Goal: Task Accomplishment & Management: Use online tool/utility

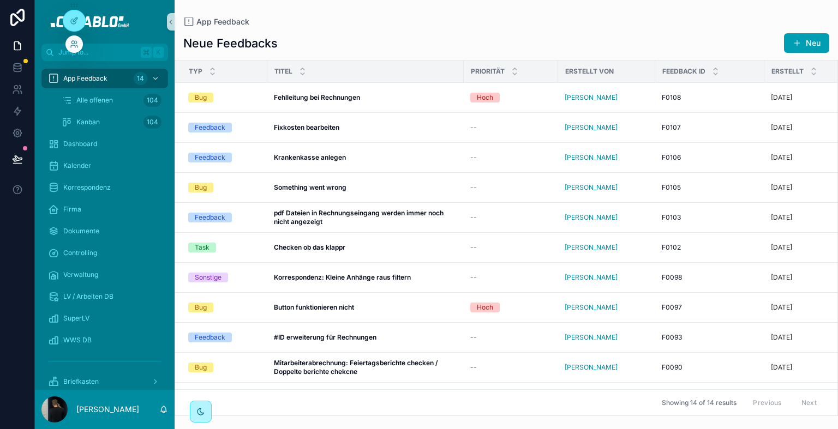
click at [71, 37] on div at bounding box center [73, 43] width 17 height 17
click at [76, 45] on icon at bounding box center [76, 46] width 1 height 2
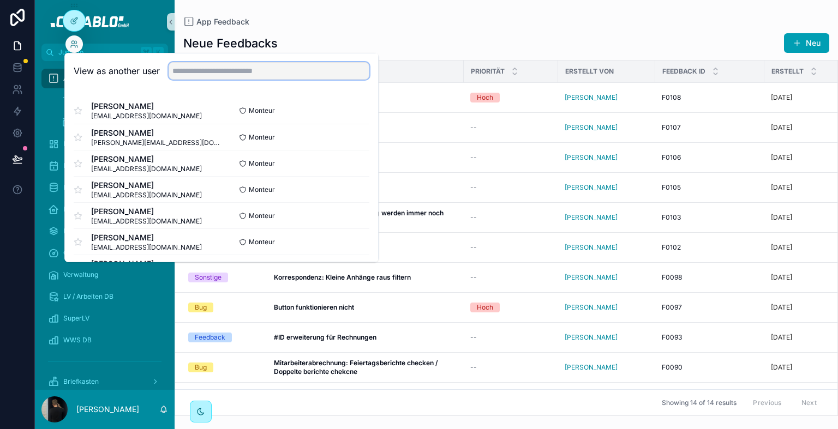
click at [220, 71] on input "text" at bounding box center [269, 70] width 201 height 17
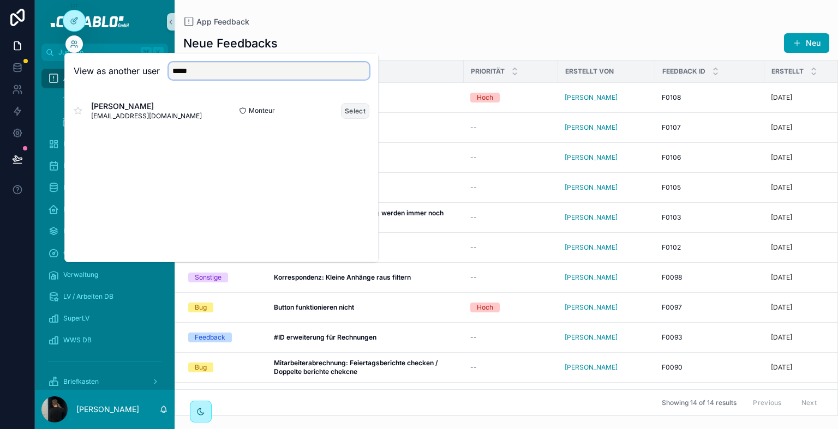
type input "*****"
click at [351, 115] on button "Select" at bounding box center [355, 111] width 28 height 16
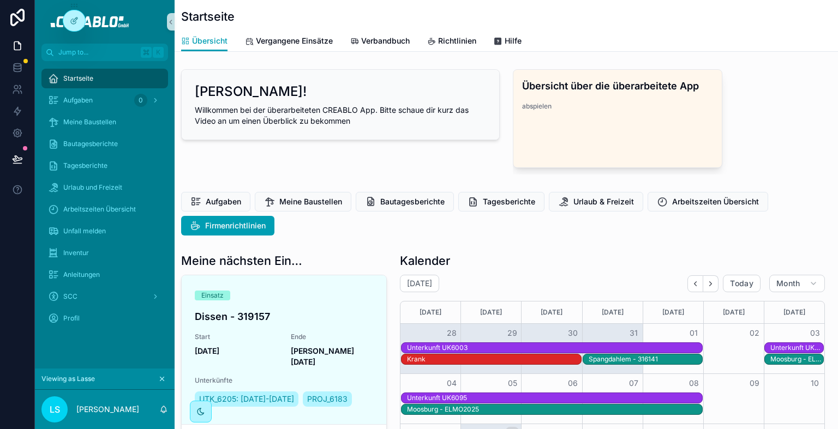
click at [165, 381] on icon "scrollable content" at bounding box center [162, 379] width 8 height 8
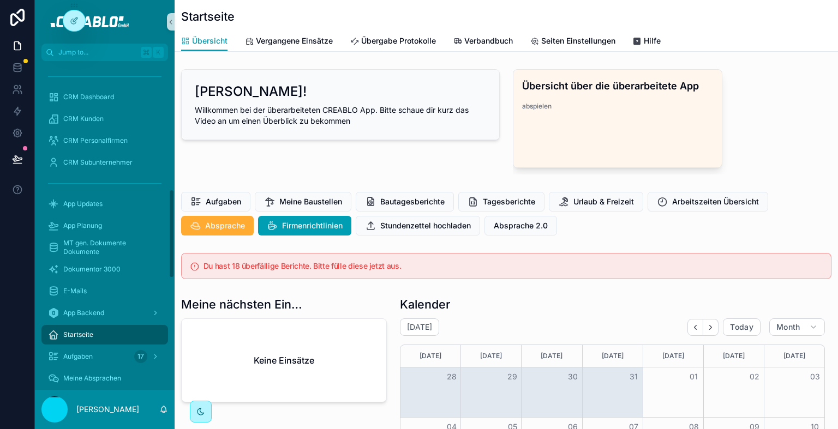
scroll to position [460, 0]
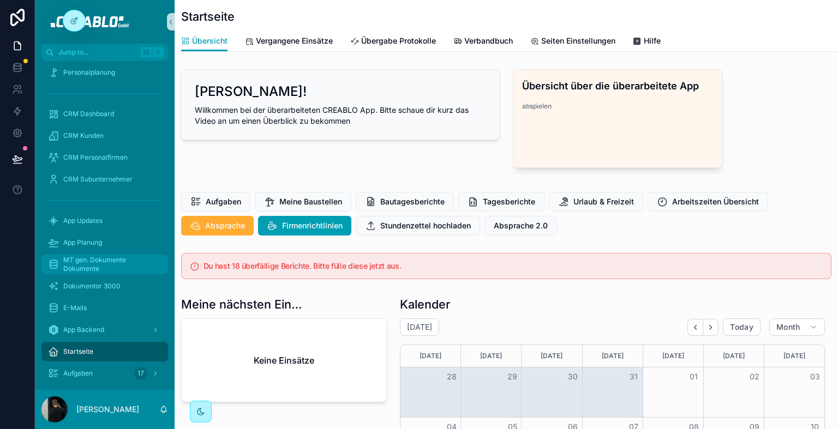
click at [101, 264] on span "MT gen. Dokumente Dokumente" at bounding box center [110, 264] width 94 height 17
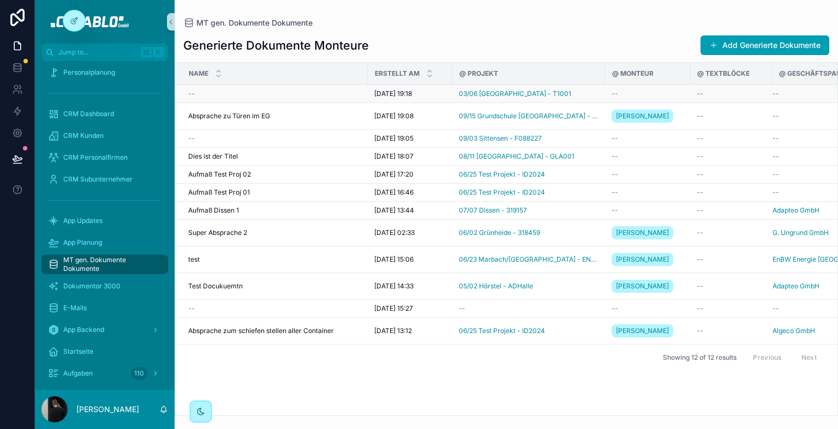
click at [313, 92] on div "--" at bounding box center [274, 93] width 173 height 9
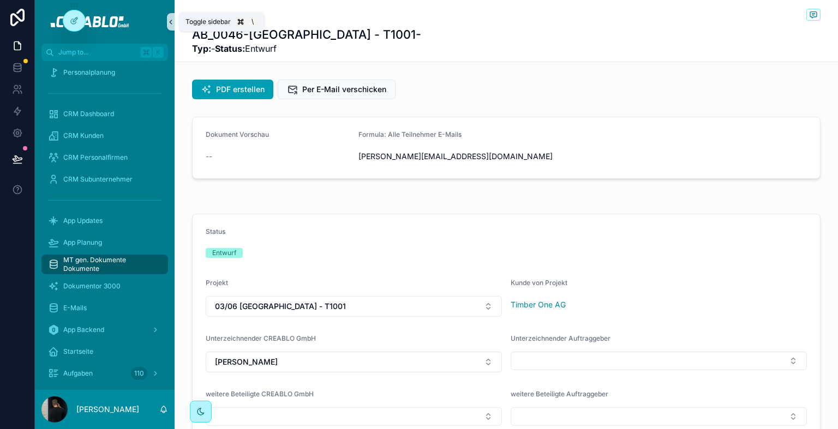
click at [170, 21] on icon "scrollable content" at bounding box center [171, 22] width 2 height 4
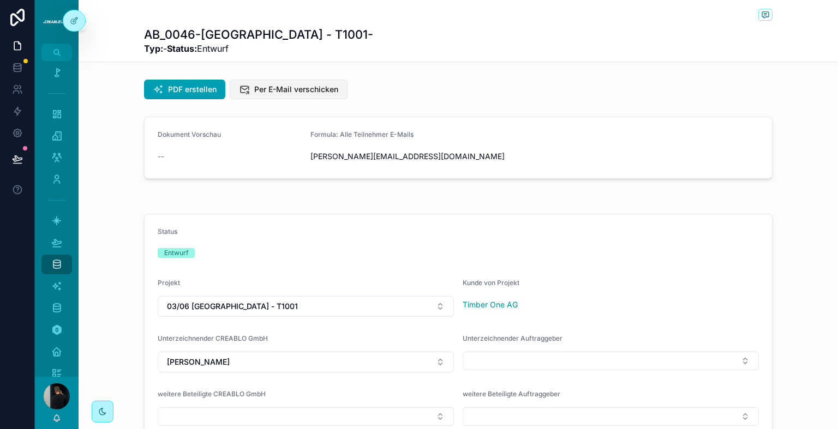
click at [279, 89] on span "Per E-Mail verschicken" at bounding box center [296, 89] width 84 height 11
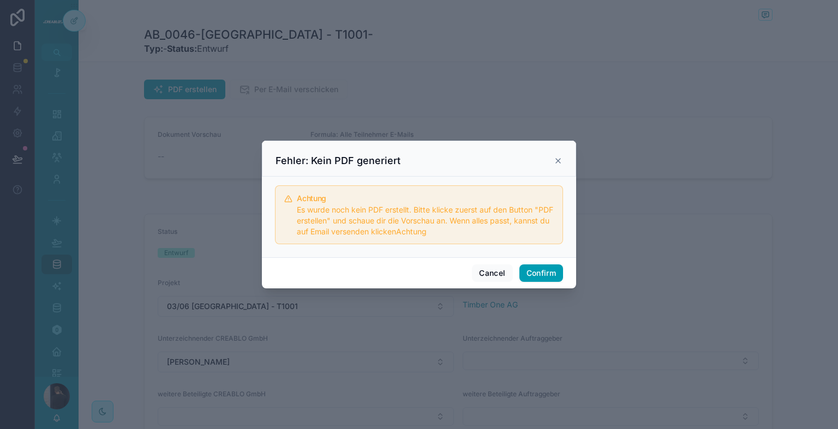
click at [557, 160] on icon at bounding box center [558, 161] width 9 height 9
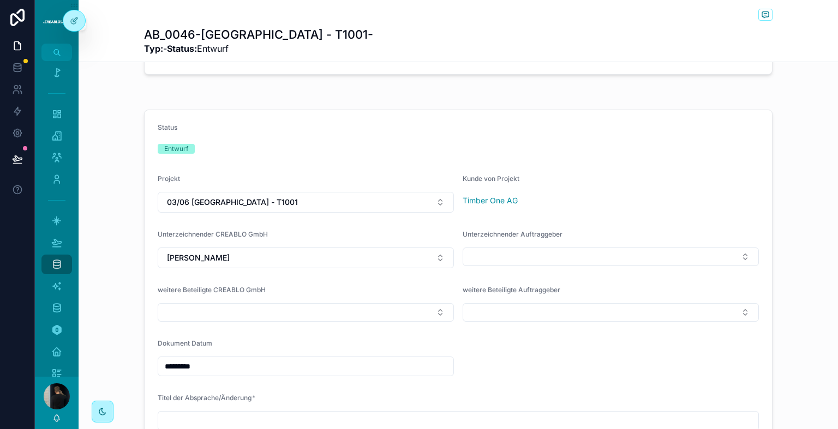
scroll to position [167, 0]
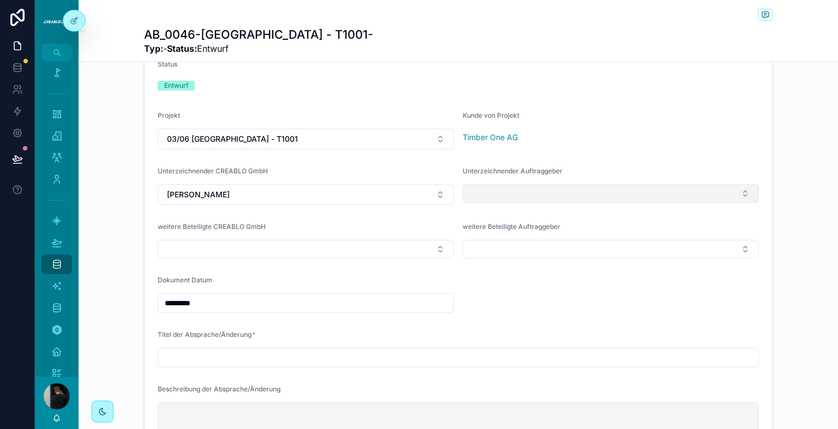
click at [493, 201] on button "Select Button" at bounding box center [611, 193] width 296 height 19
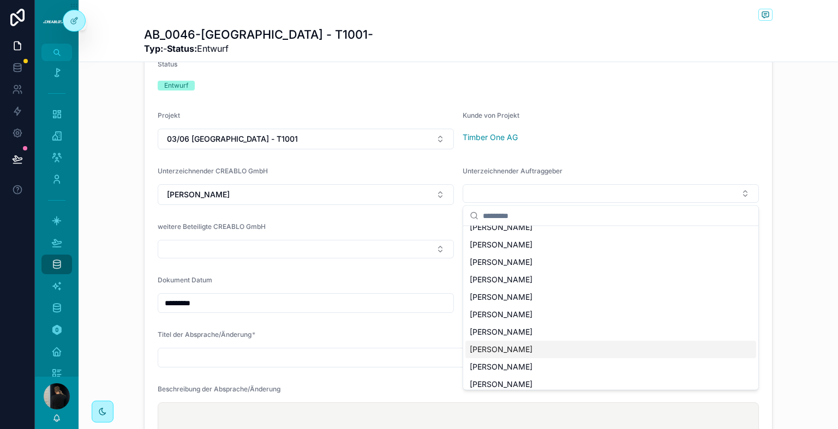
scroll to position [0, 0]
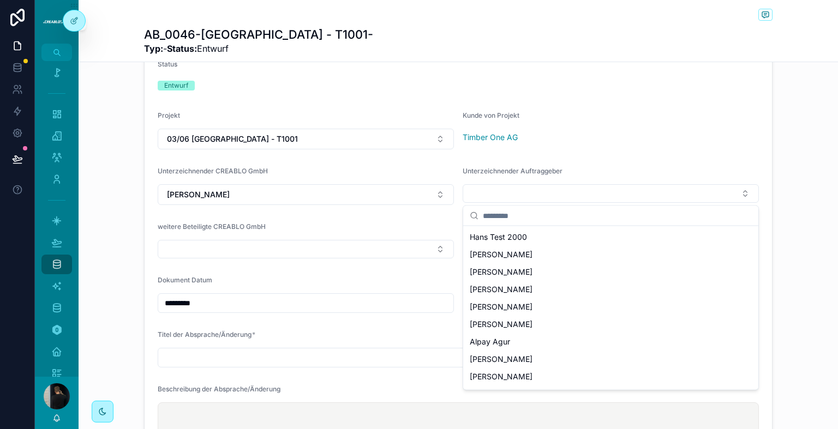
click at [394, 334] on div "Titel der Absprache/Änderung *" at bounding box center [458, 337] width 601 height 13
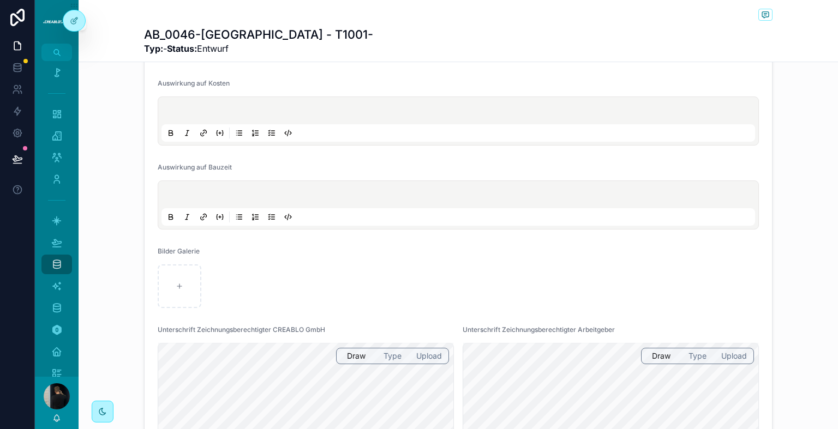
scroll to position [739, 0]
